Goal: Information Seeking & Learning: Check status

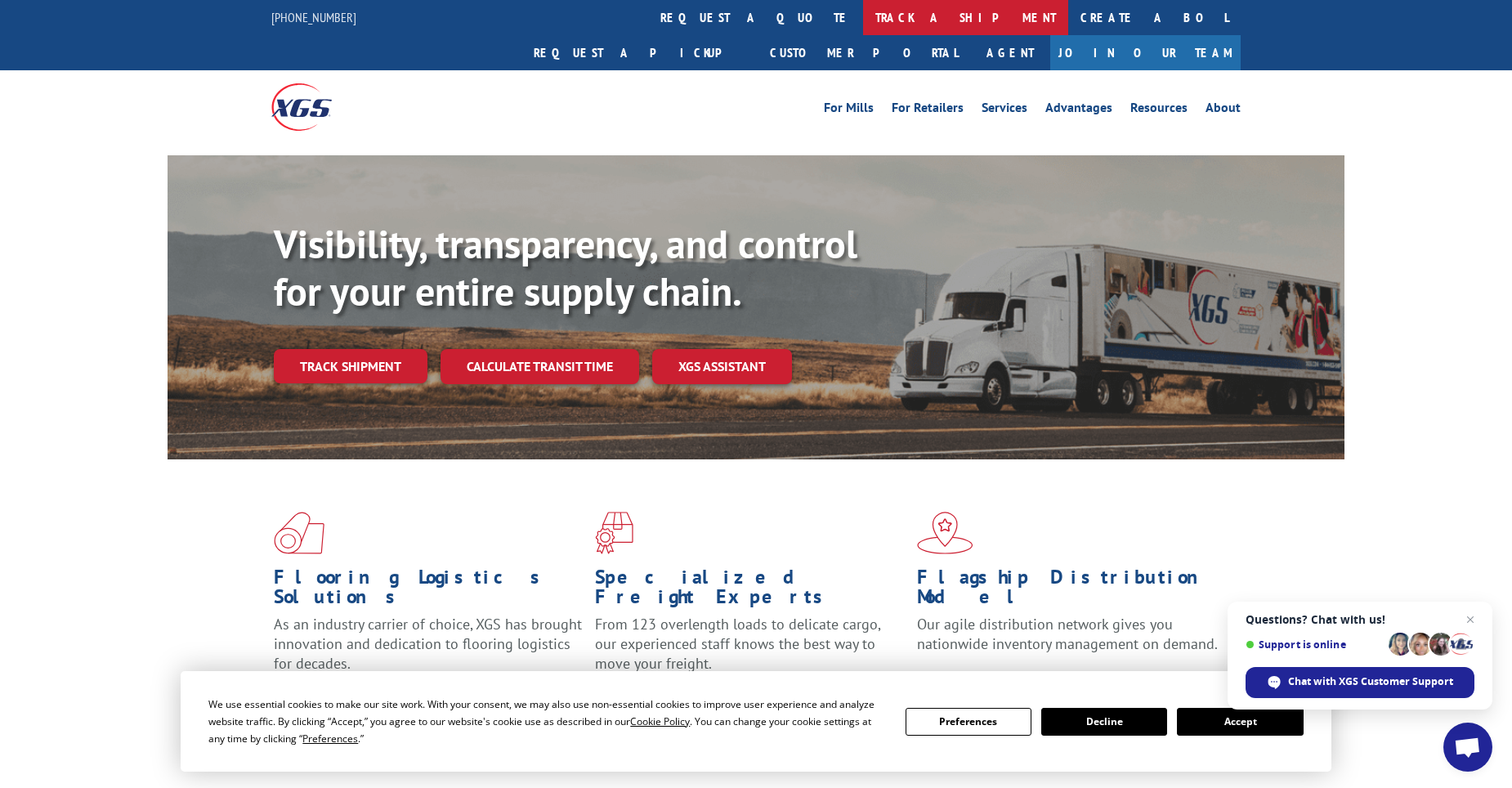
click at [864, 17] on link "track a shipment" at bounding box center [966, 18] width 205 height 36
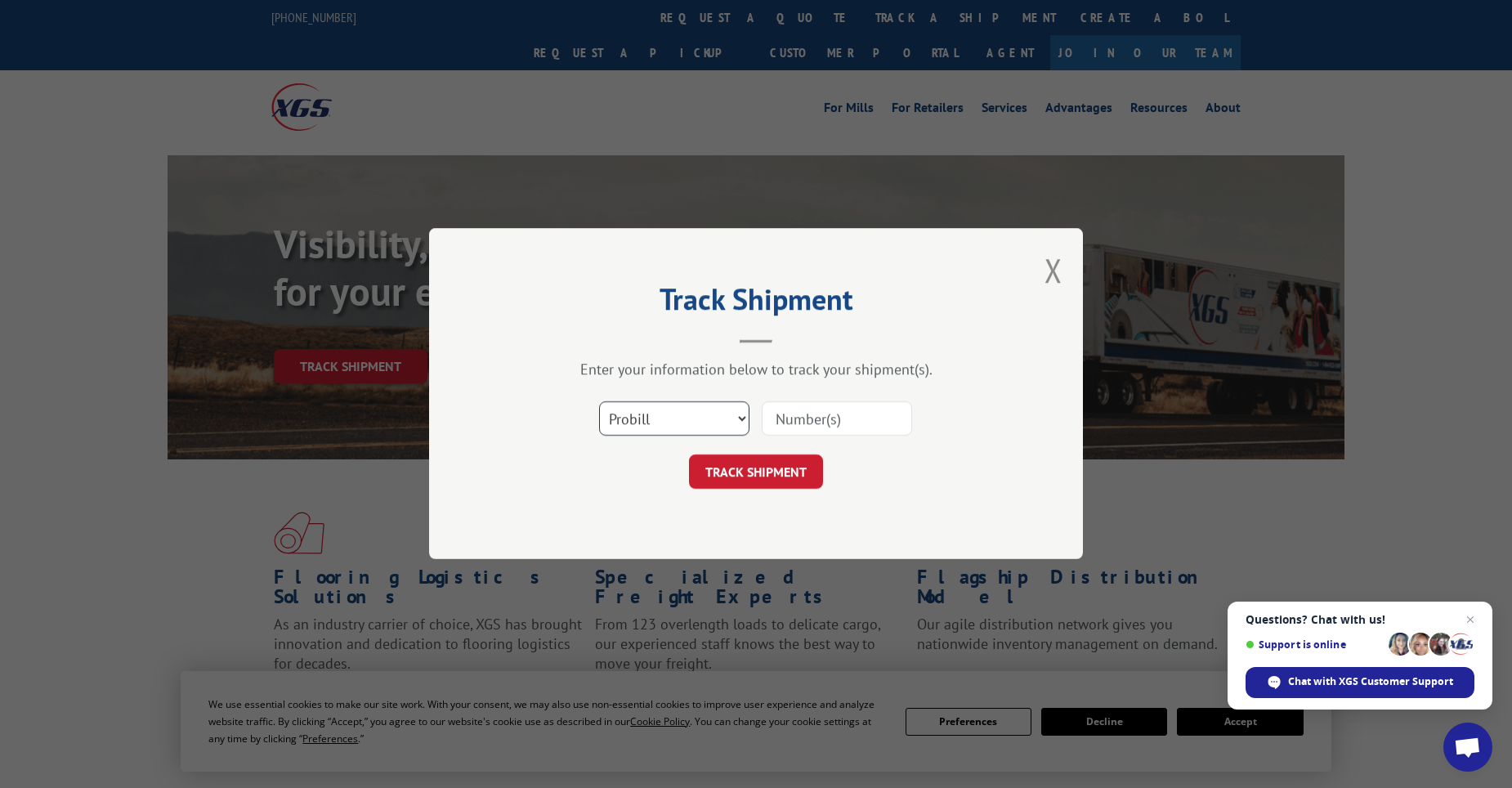
click at [668, 415] on select "Select category... Probill BOL PO" at bounding box center [675, 419] width 151 height 35
select select "po"
click at [599, 402] on select "Select category... Probill BOL PO" at bounding box center [675, 419] width 151 height 35
click at [797, 416] on input at bounding box center [837, 419] width 151 height 35
paste input "04549118"
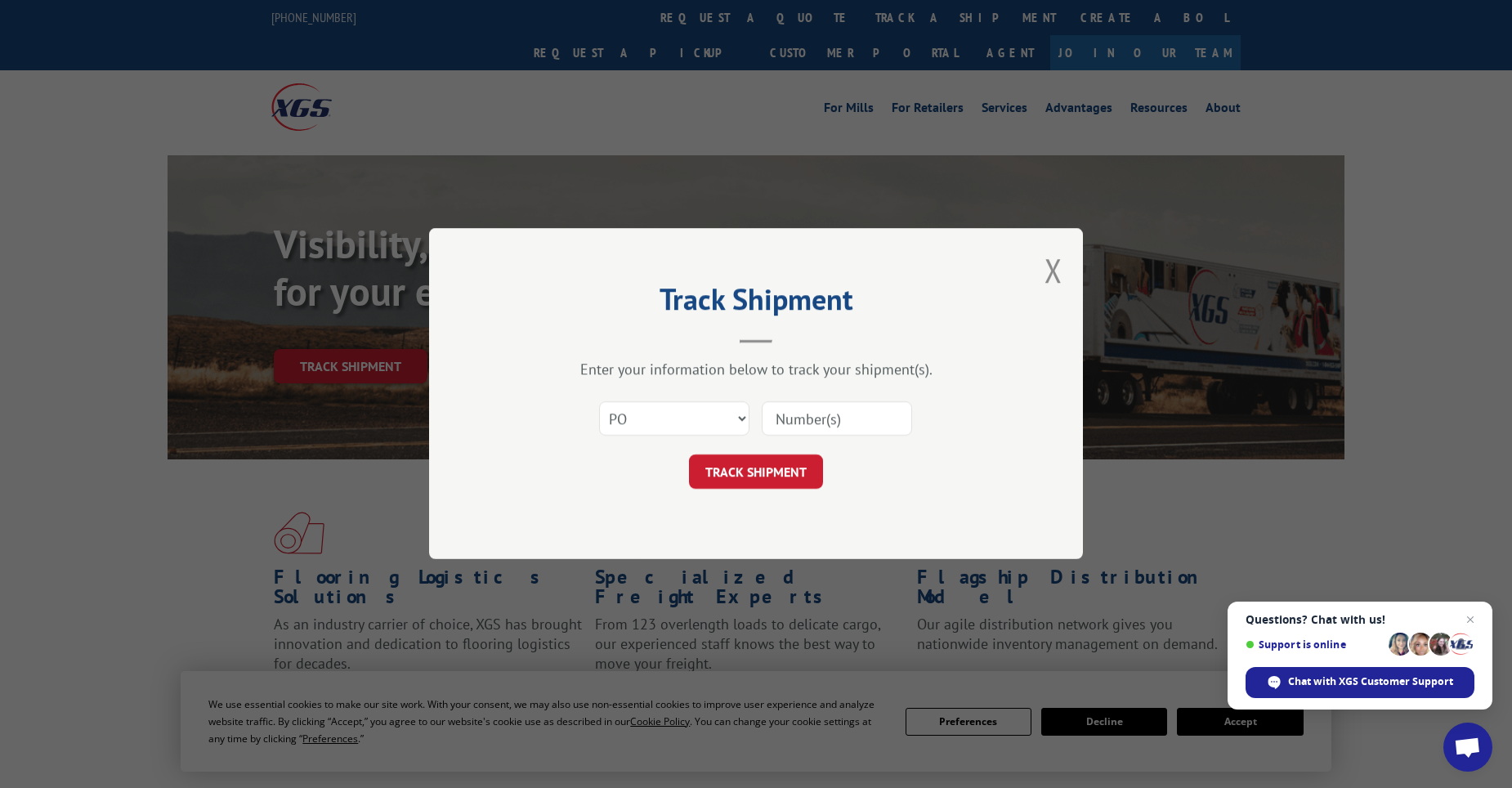
type input "04549118"
click button "TRACK SHIPMENT" at bounding box center [756, 472] width 134 height 35
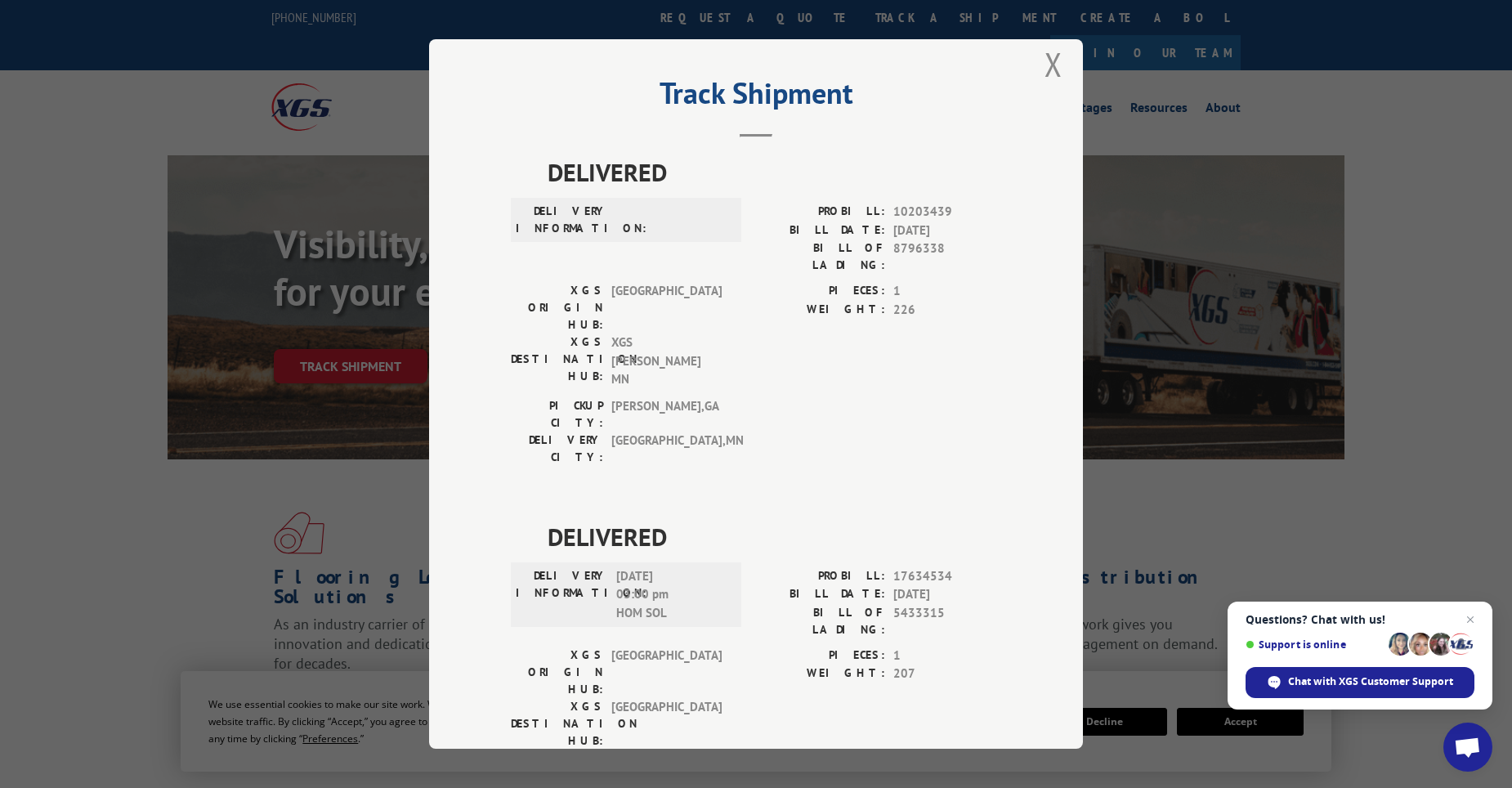
scroll to position [22, 0]
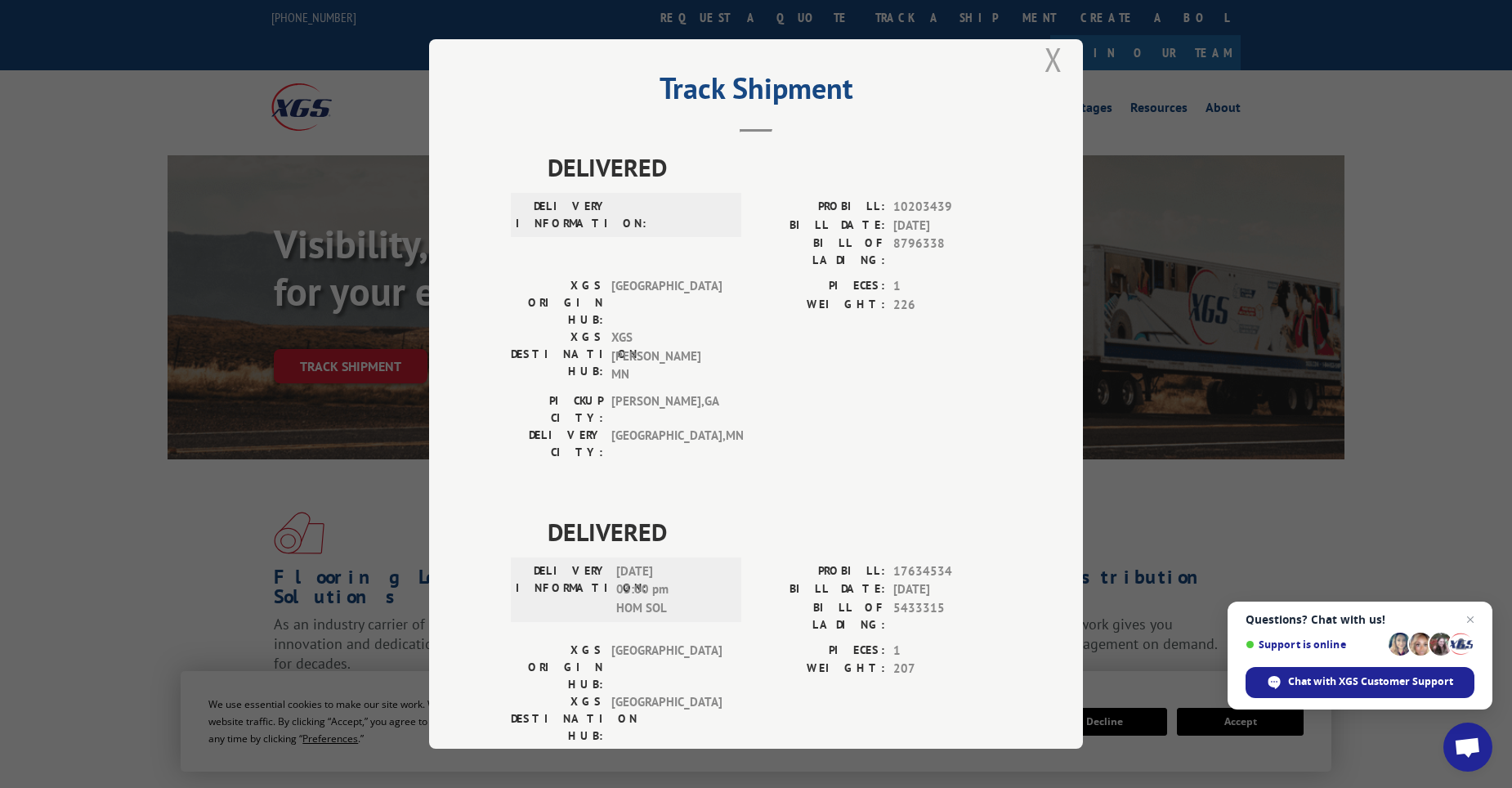
click at [1054, 73] on button "Close modal" at bounding box center [1053, 58] width 18 height 43
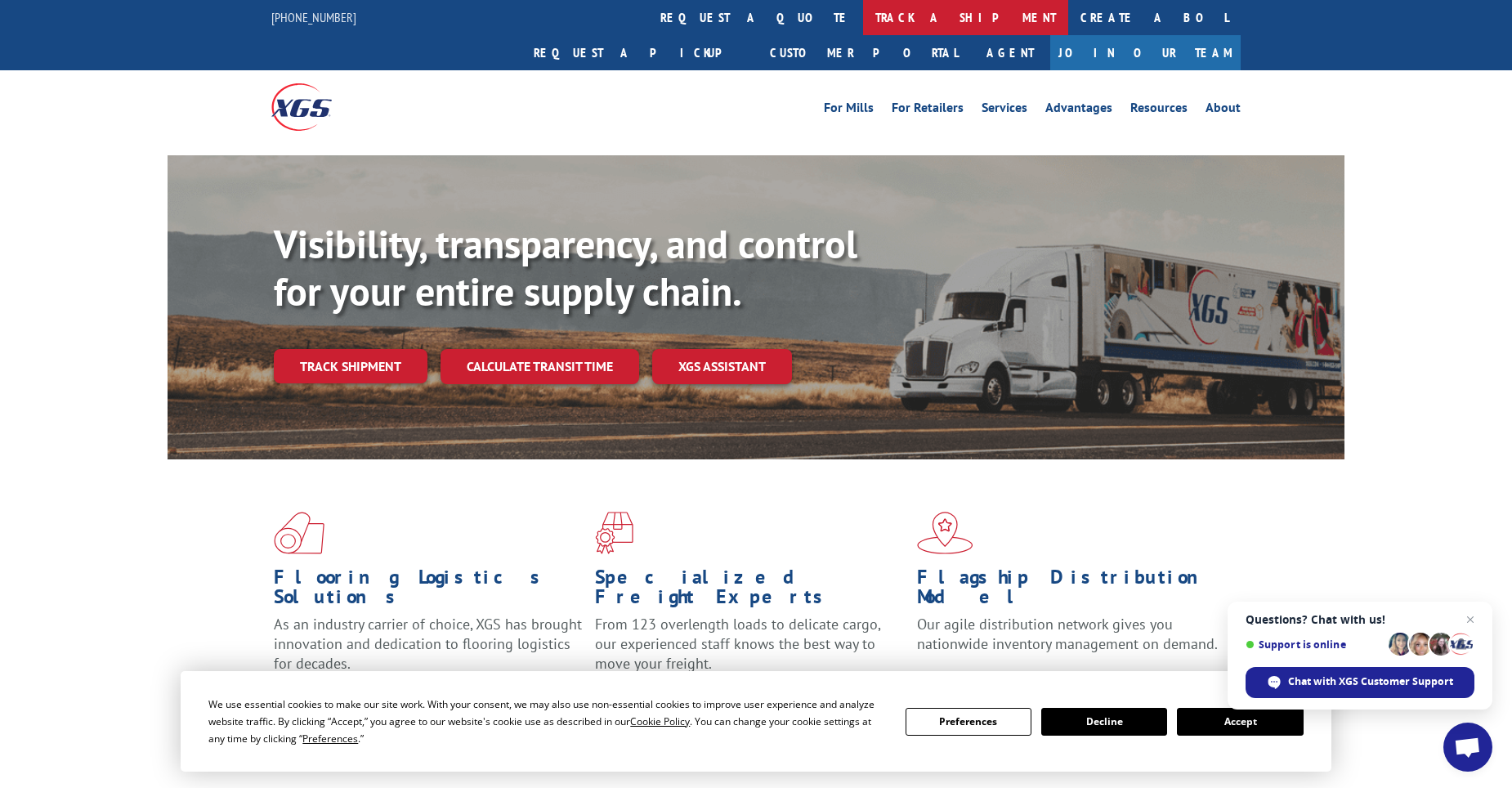
click at [864, 8] on link "track a shipment" at bounding box center [966, 18] width 205 height 36
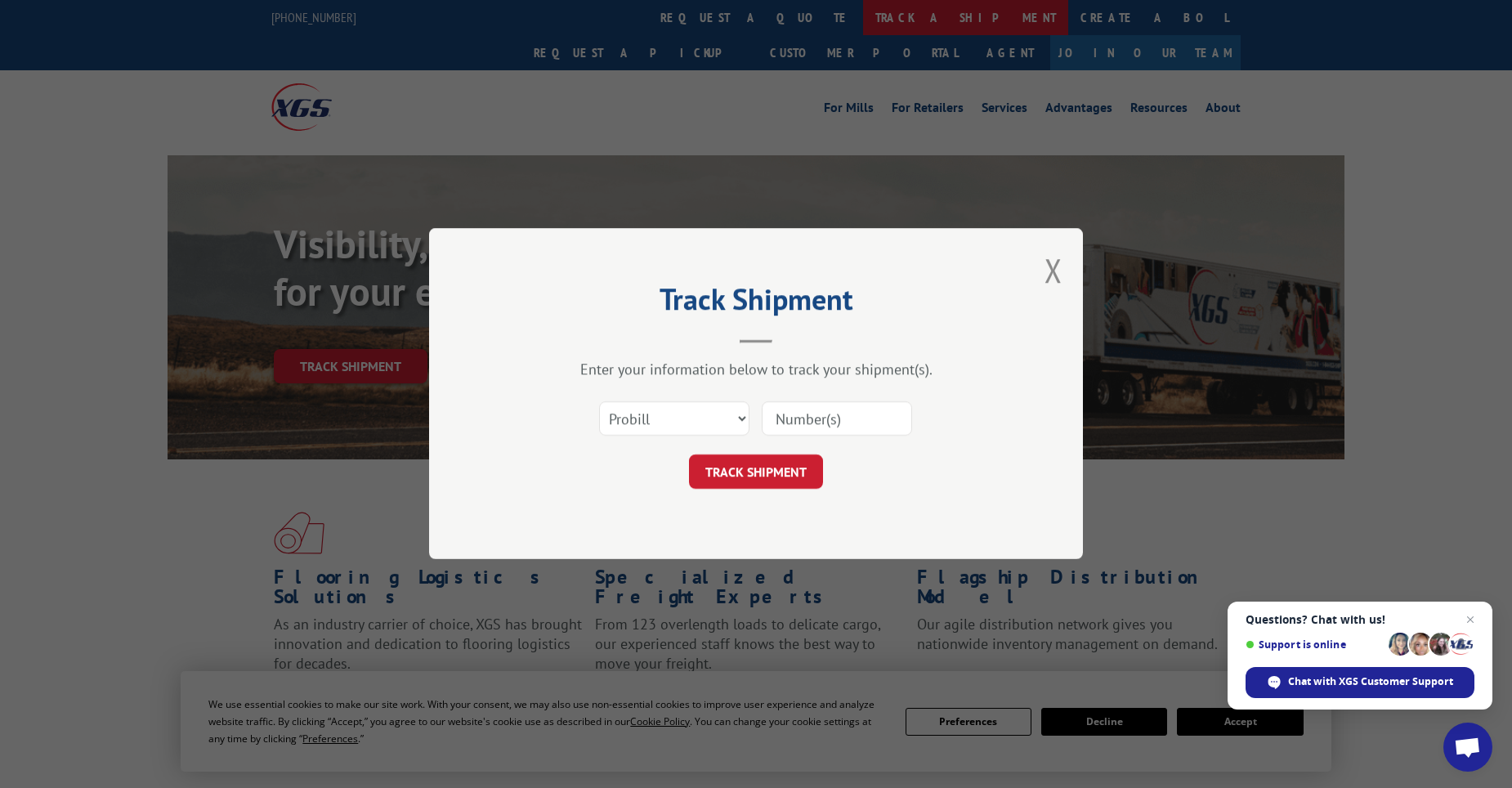
scroll to position [0, 0]
click at [712, 427] on select "Select category... Probill BOL PO" at bounding box center [675, 419] width 151 height 35
select select "bol"
click at [599, 402] on select "Select category... Probill BOL PO" at bounding box center [675, 419] width 151 height 35
click at [835, 405] on input at bounding box center [837, 419] width 151 height 35
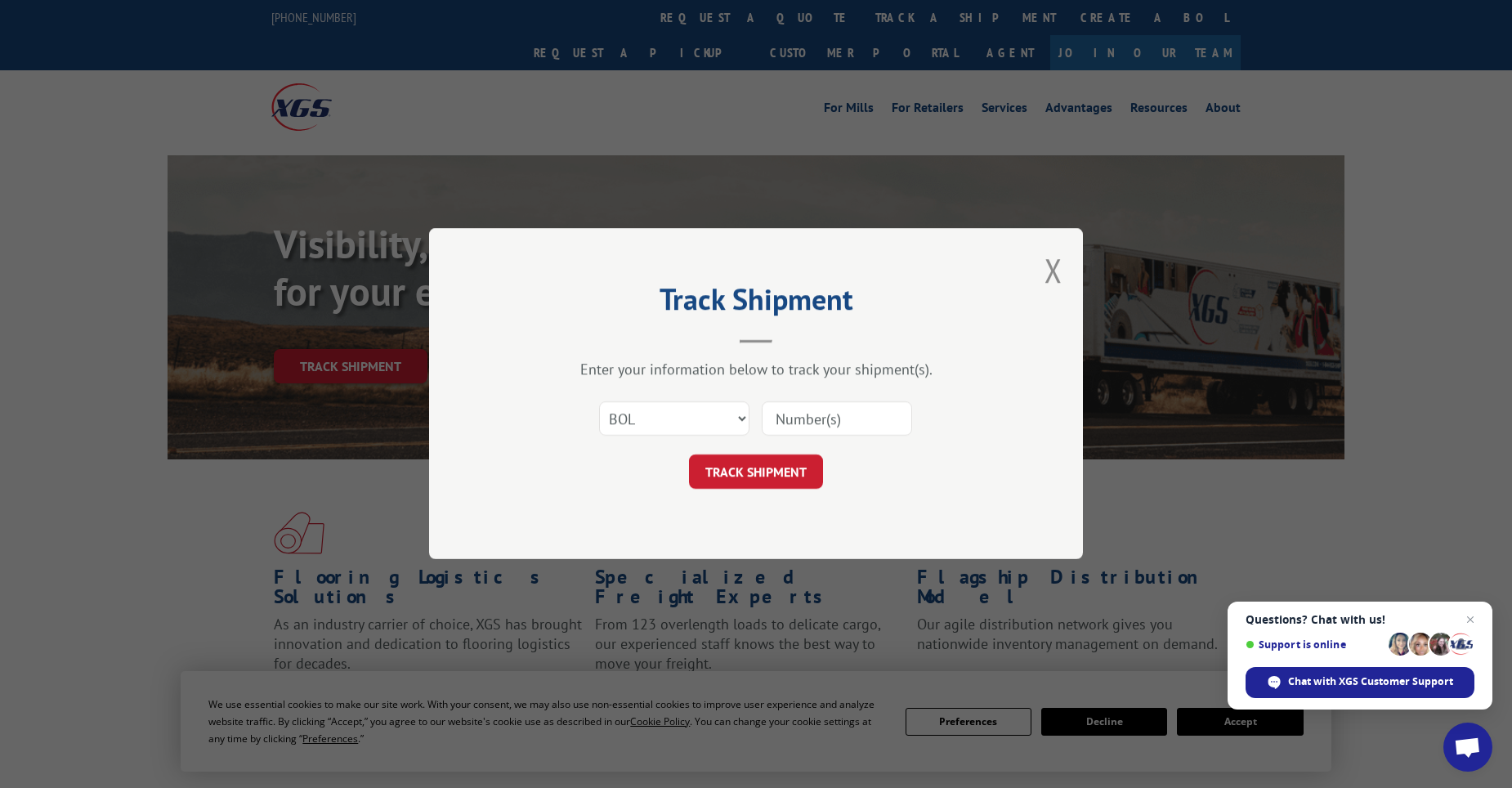
paste input "19542843"
type input "19542843"
click button "TRACK SHIPMENT" at bounding box center [756, 472] width 134 height 35
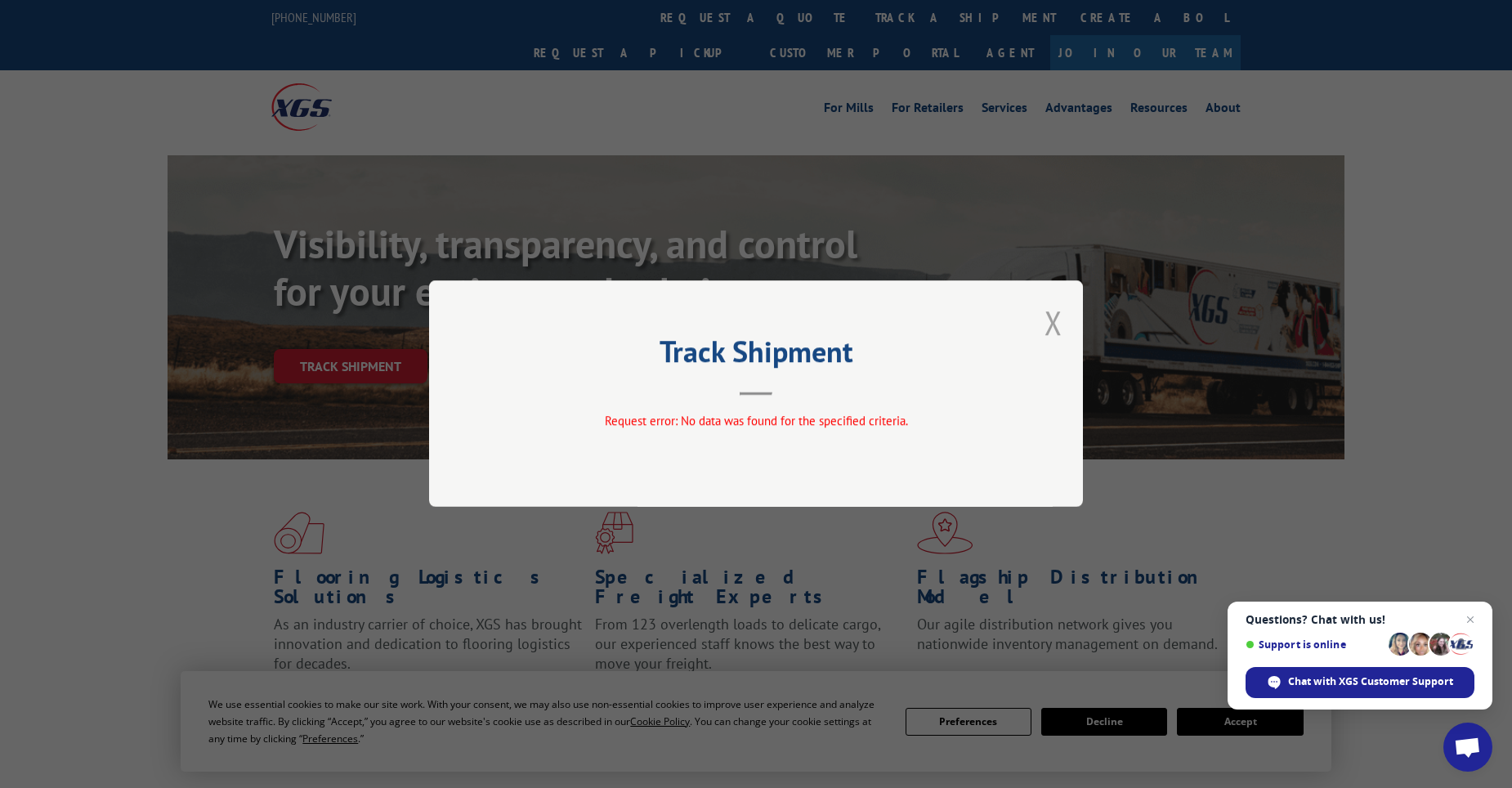
click at [1052, 320] on button "Close modal" at bounding box center [1053, 322] width 18 height 43
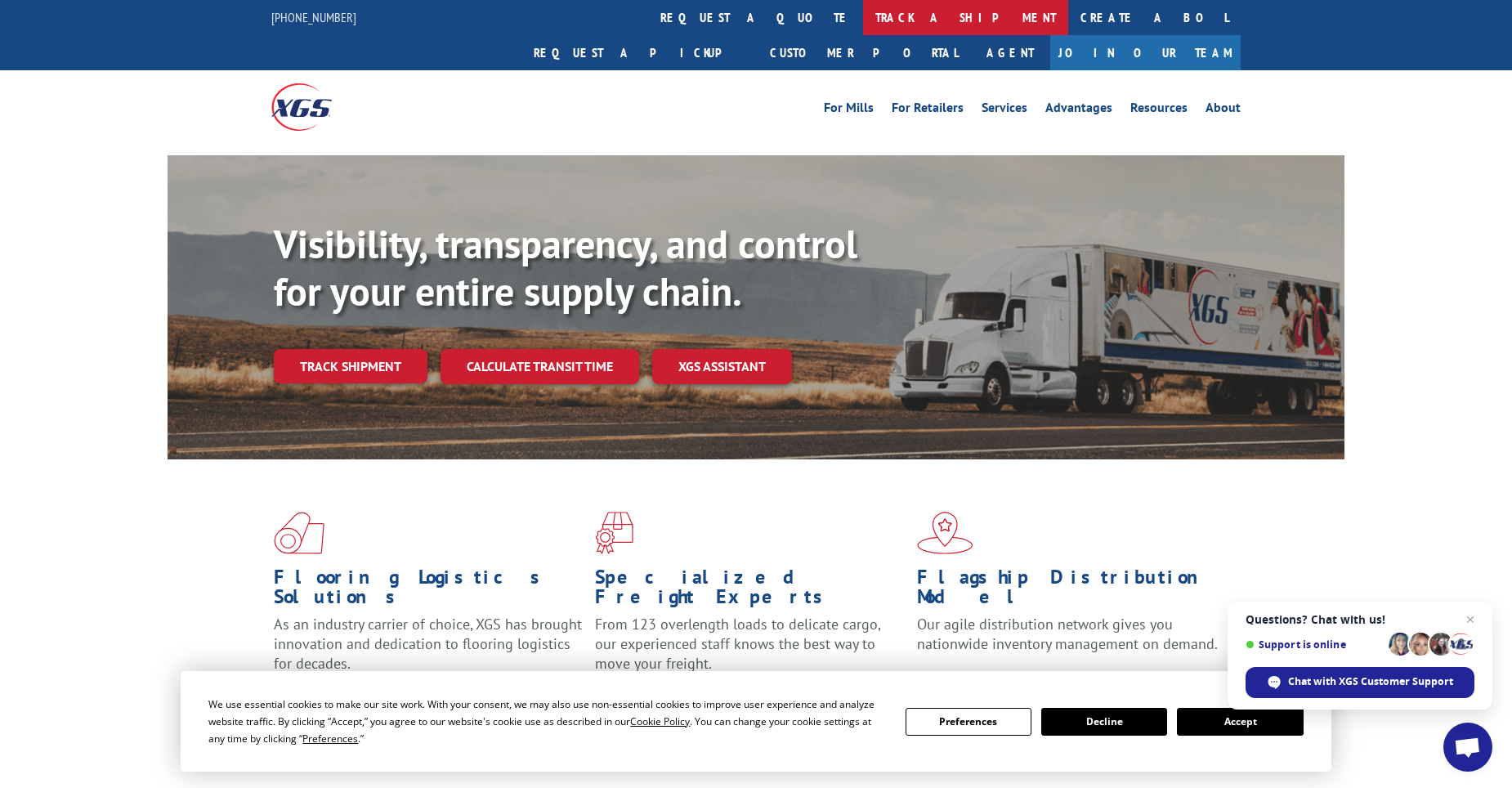
click at [864, 14] on link "track a shipment" at bounding box center [966, 18] width 205 height 36
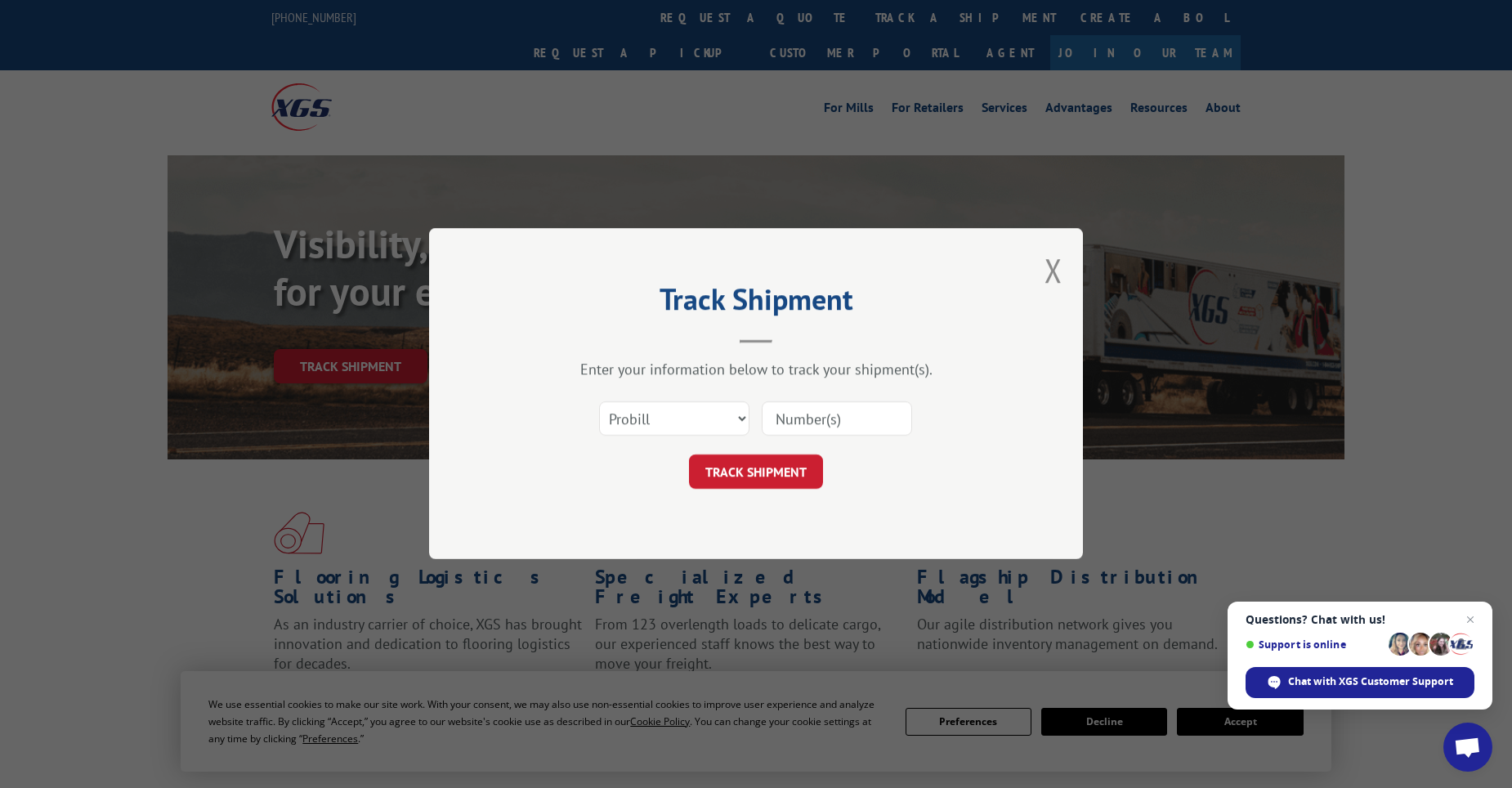
click at [806, 431] on input at bounding box center [837, 419] width 151 height 35
paste input "19542843"
type input "19542843"
click at [692, 418] on select "Select category... Probill BOL PO" at bounding box center [675, 419] width 151 height 35
select select "po"
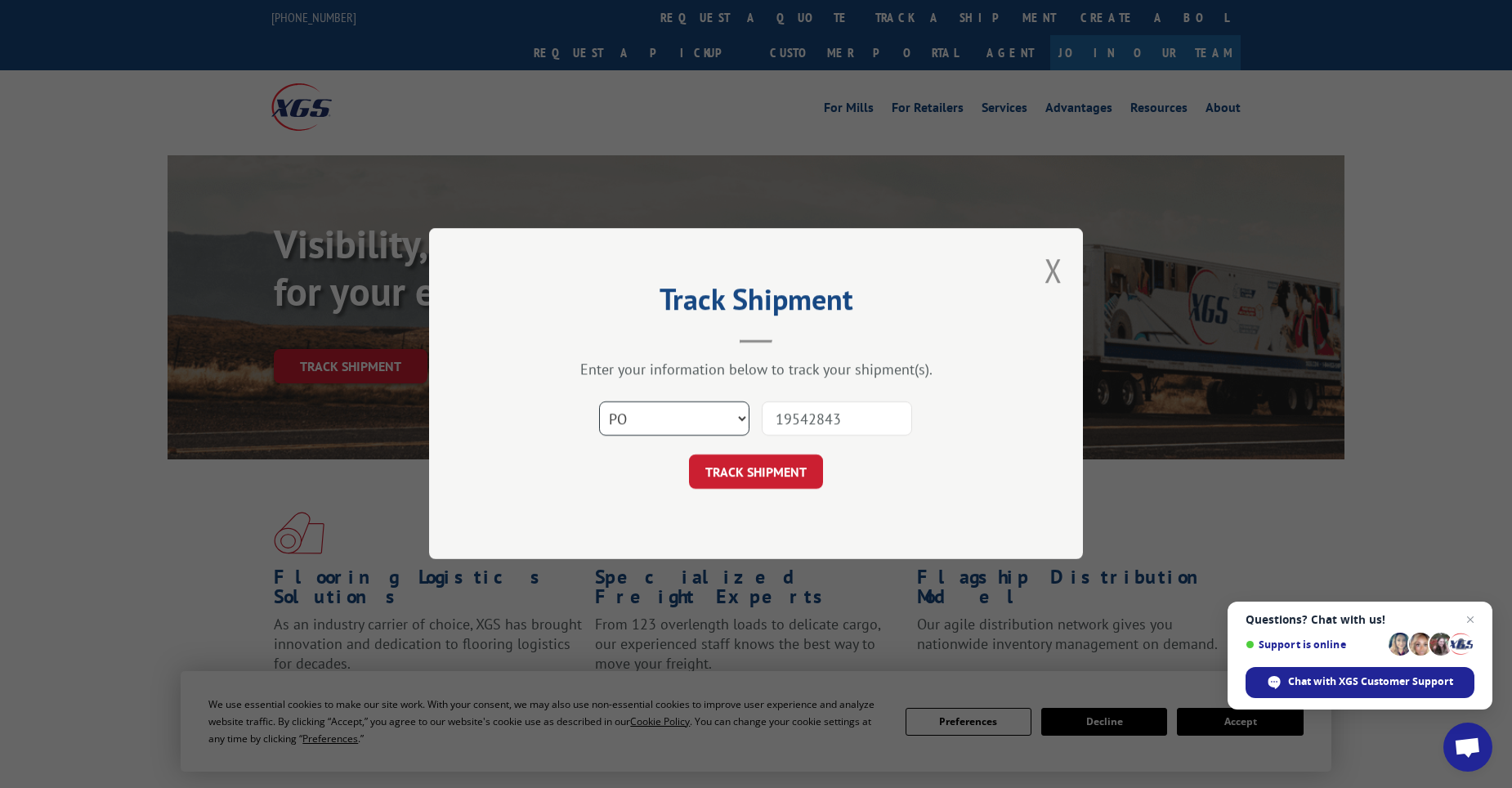
click at [599, 402] on select "Select category... Probill BOL PO" at bounding box center [675, 419] width 151 height 35
click at [808, 476] on button "TRACK SHIPMENT" at bounding box center [756, 472] width 134 height 35
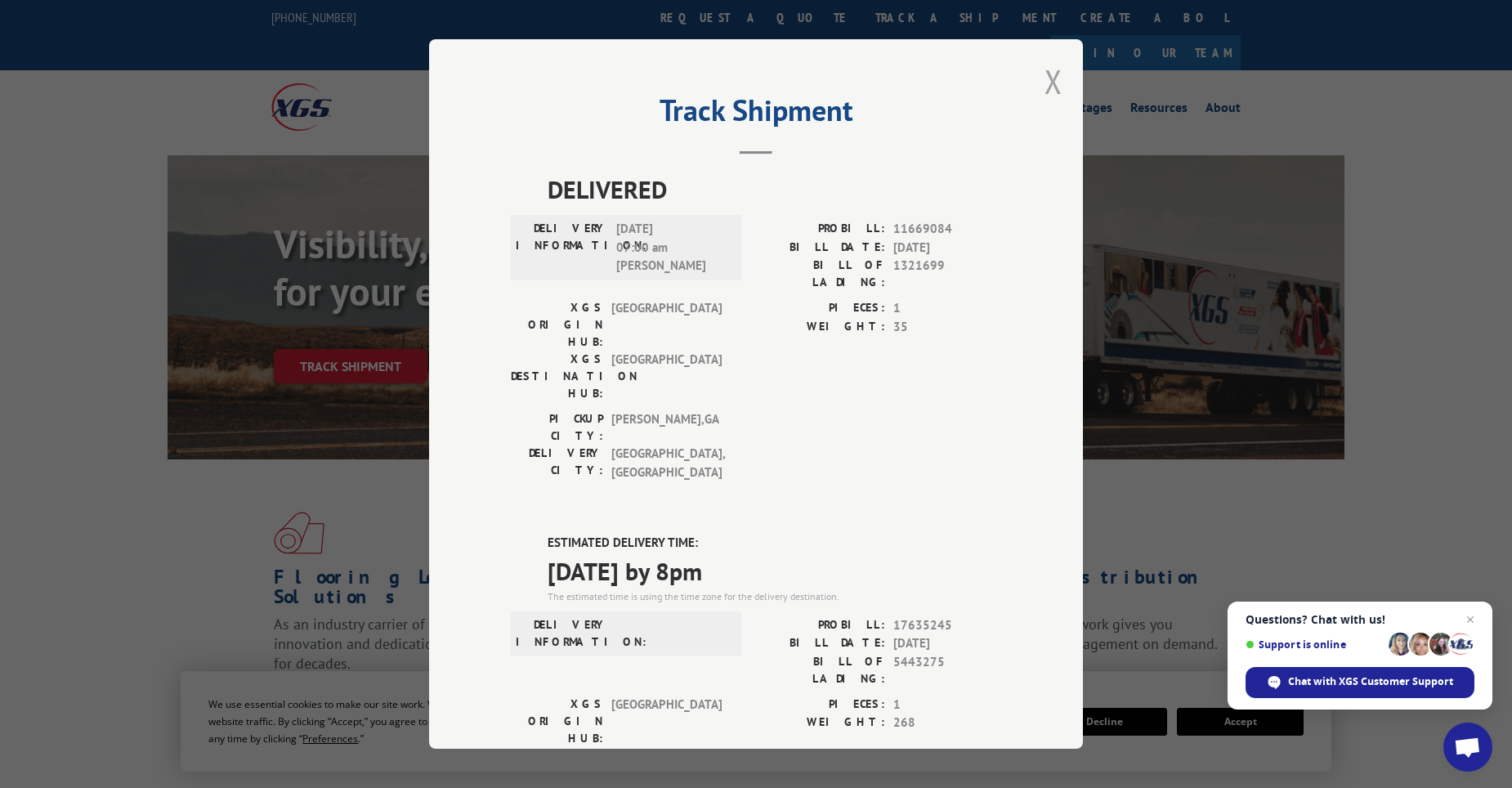
click at [1054, 86] on button "Close modal" at bounding box center [1053, 80] width 18 height 43
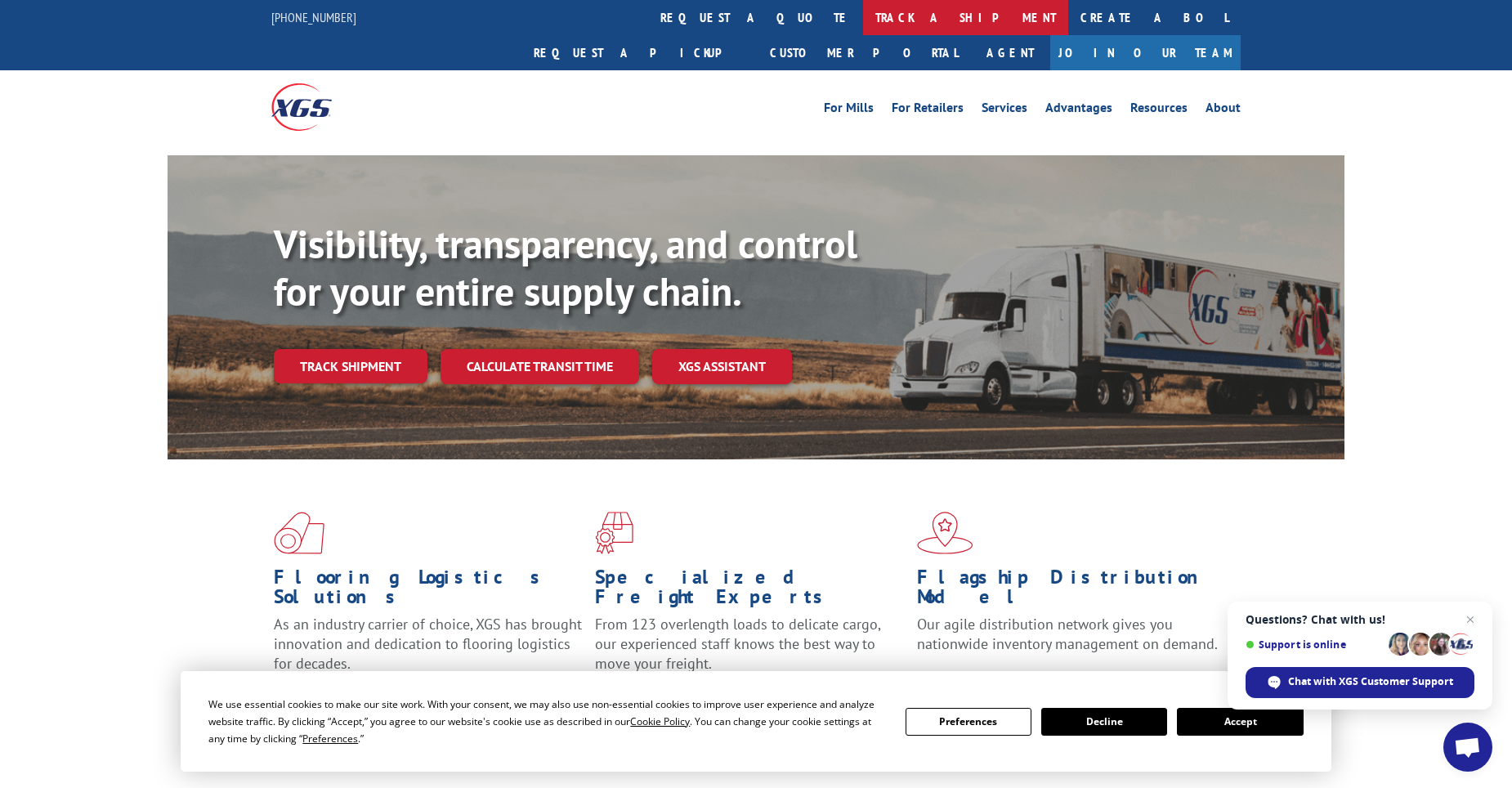
click at [864, 22] on link "track a shipment" at bounding box center [966, 18] width 205 height 36
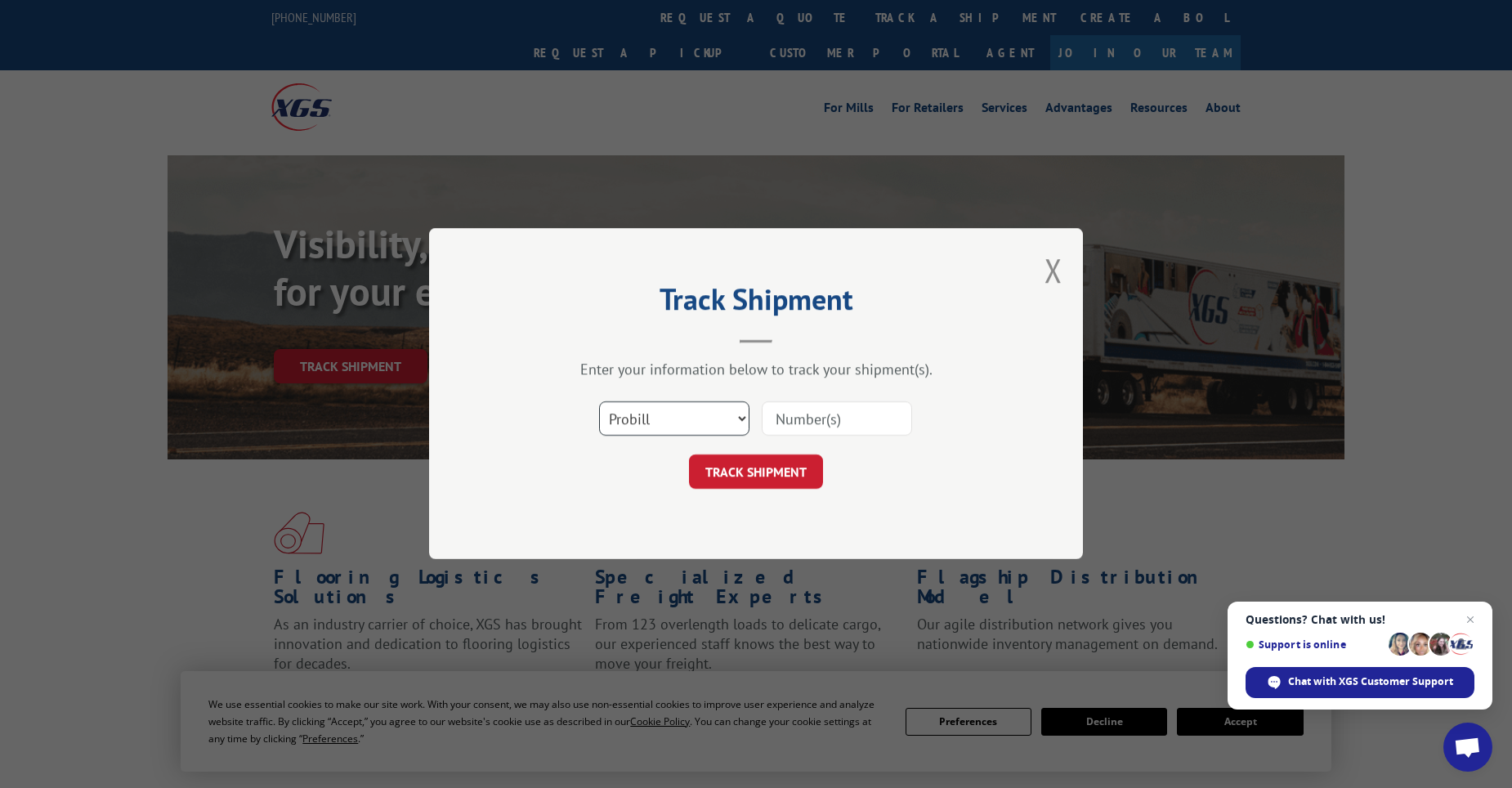
click at [715, 429] on select "Select category... Probill BOL PO" at bounding box center [675, 419] width 151 height 35
select select "po"
click at [599, 402] on select "Select category... Probill BOL PO" at bounding box center [675, 419] width 151 height 35
click at [830, 422] on input at bounding box center [837, 419] width 151 height 35
paste input "04549281"
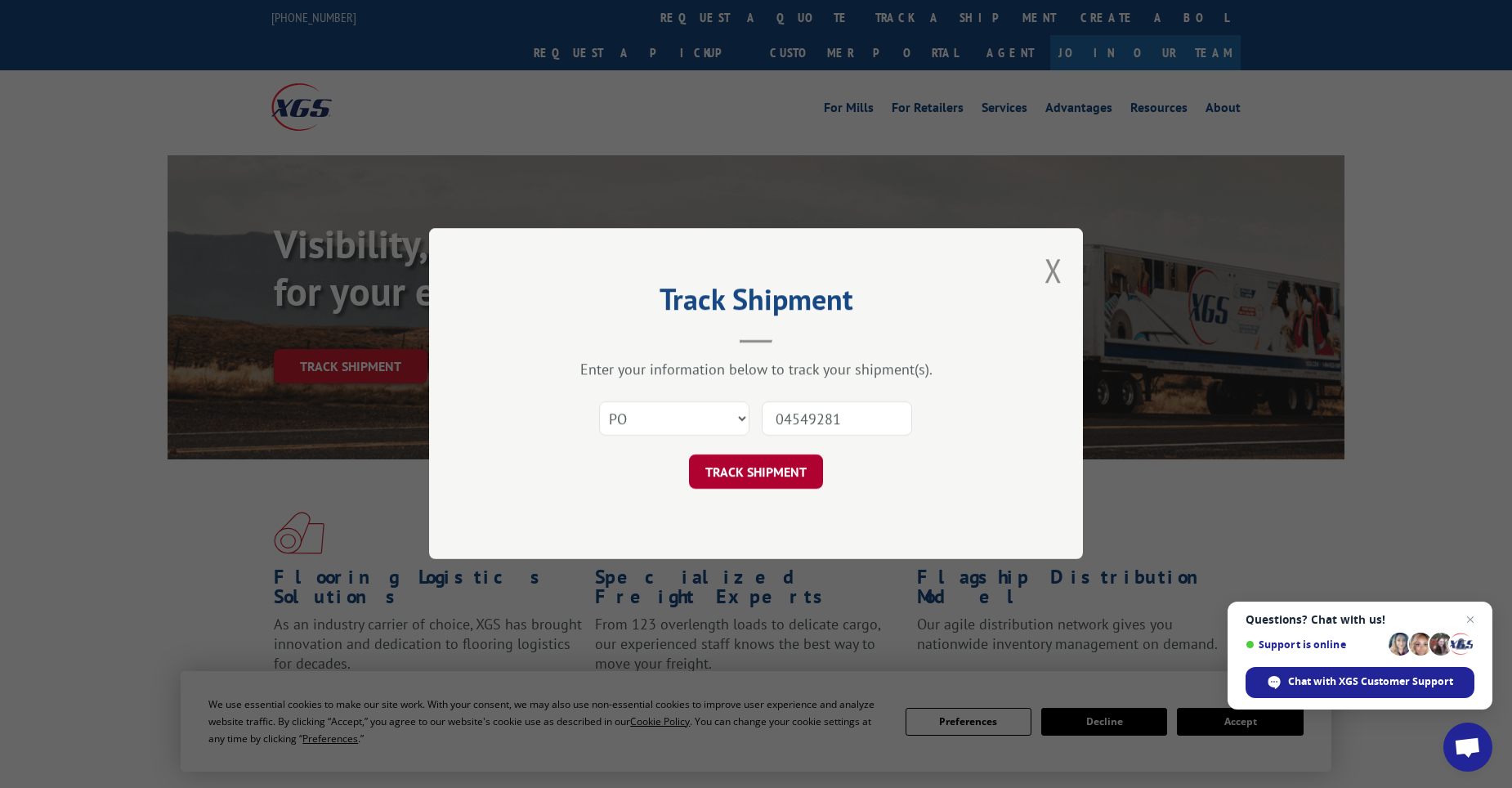
type input "04549281"
click at [760, 466] on button "TRACK SHIPMENT" at bounding box center [756, 472] width 134 height 35
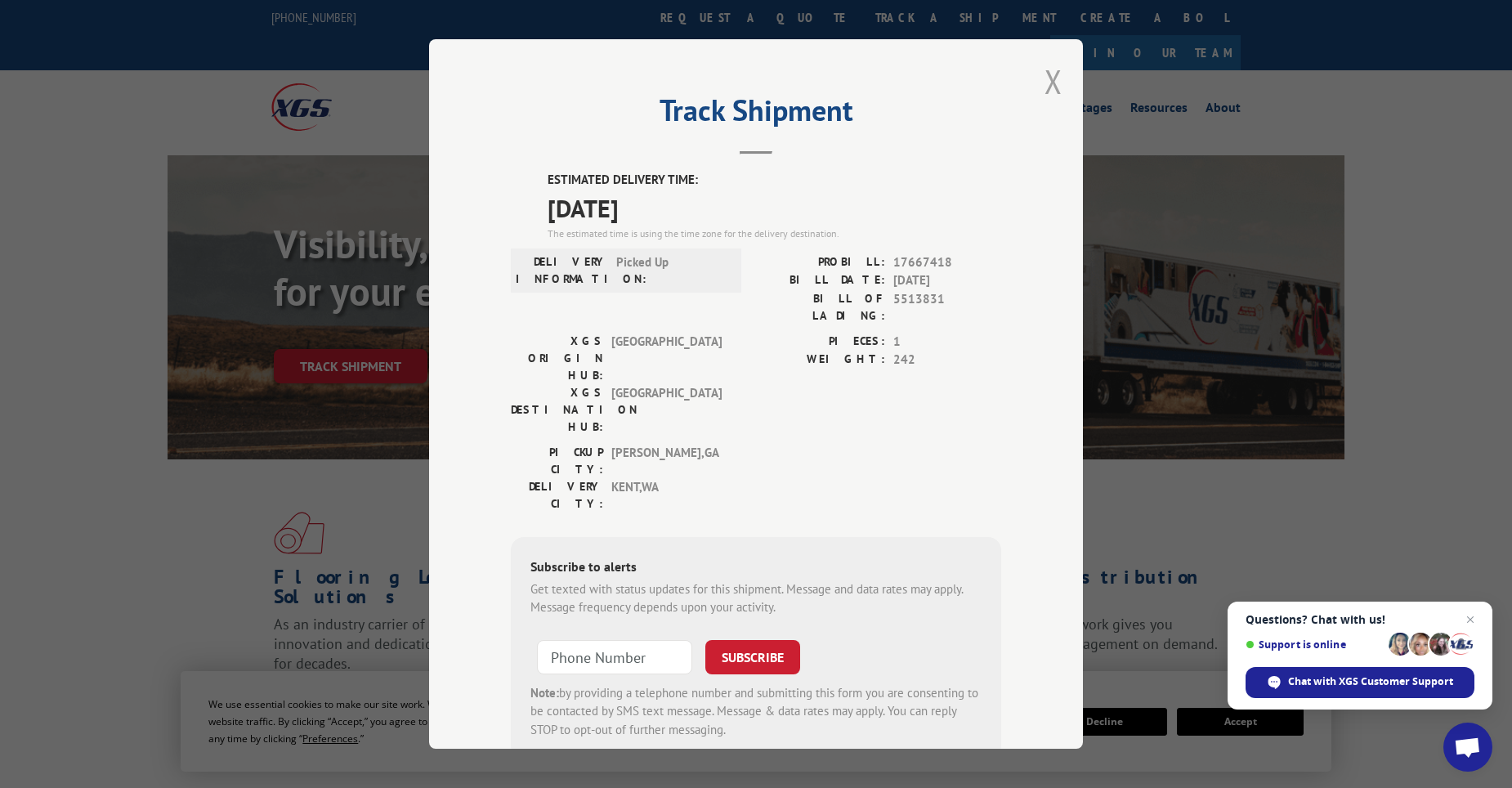
click at [1047, 85] on button "Close modal" at bounding box center [1053, 80] width 18 height 43
